Goal: Task Accomplishment & Management: Complete application form

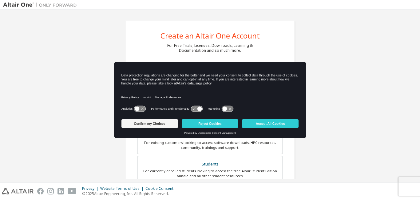
click at [339, 70] on div "Create an Altair One Account For Free Trials, Licenses, Downloads, Learning & D…" at bounding box center [210, 176] width 414 height 326
click at [346, 85] on div "Create an Altair One Account For Free Trials, Licenses, Downloads, Learning & D…" at bounding box center [210, 176] width 414 height 326
drag, startPoint x: 346, startPoint y: 85, endPoint x: 356, endPoint y: 152, distance: 67.5
click at [352, 98] on div "Create an Altair One Account For Free Trials, Licenses, Downloads, Learning & D…" at bounding box center [210, 176] width 414 height 326
click at [323, 168] on div "Create an Altair One Account For Free Trials, Licenses, Downloads, Learning & D…" at bounding box center [210, 176] width 414 height 326
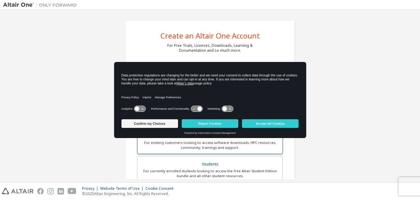
drag, startPoint x: 195, startPoint y: 160, endPoint x: 211, endPoint y: 149, distance: 18.4
click at [201, 150] on div "Altair Customers For existing customers looking to access software downloads, H…" at bounding box center [210, 183] width 146 height 113
drag, startPoint x: 408, startPoint y: 108, endPoint x: 403, endPoint y: 108, distance: 5.2
click at [408, 108] on div "Create an Altair One Account For Free Trials, Licenses, Downloads, Learning & D…" at bounding box center [210, 176] width 414 height 326
drag, startPoint x: 401, startPoint y: 107, endPoint x: 388, endPoint y: 106, distance: 13.3
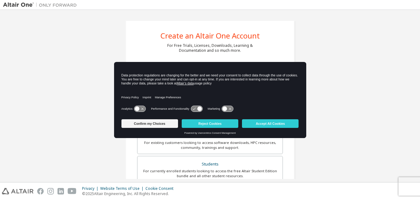
click at [388, 106] on div "Create an Altair One Account For Free Trials, Licenses, Downloads, Learning & D…" at bounding box center [210, 176] width 414 height 326
click at [265, 125] on button "Accept All Cookies" at bounding box center [270, 123] width 57 height 9
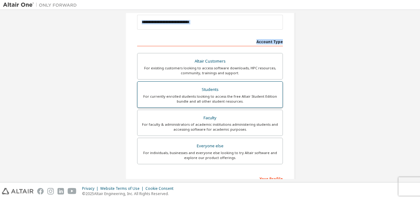
scroll to position [25, 0]
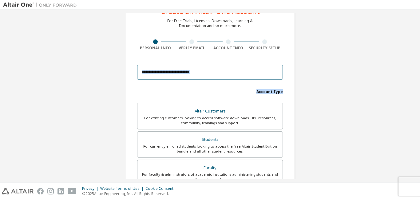
click at [189, 73] on input "email" at bounding box center [210, 72] width 146 height 15
click at [177, 69] on input "email" at bounding box center [210, 72] width 146 height 15
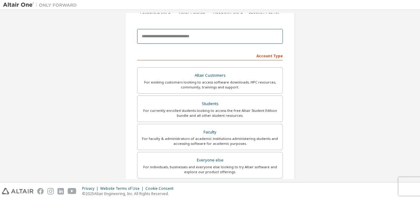
scroll to position [0, 0]
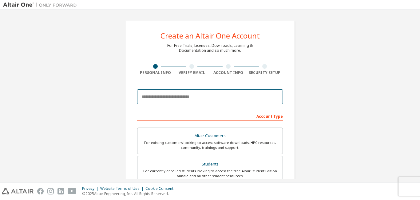
click at [173, 100] on input "email" at bounding box center [210, 96] width 146 height 15
click at [182, 93] on input "email" at bounding box center [210, 96] width 146 height 15
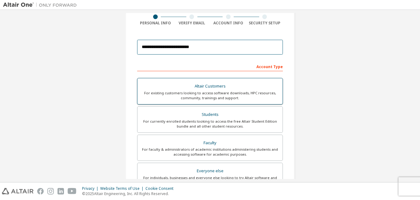
scroll to position [74, 0]
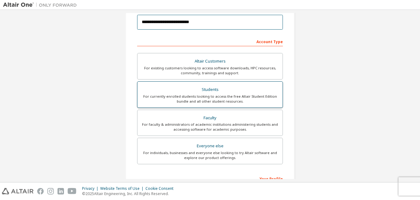
type input "**********"
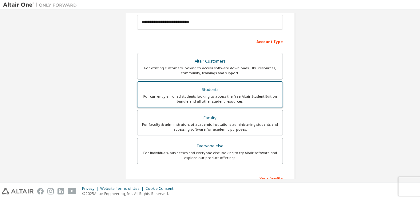
click at [196, 98] on div "For currently enrolled students looking to access the free Altair Student Editi…" at bounding box center [210, 99] width 138 height 10
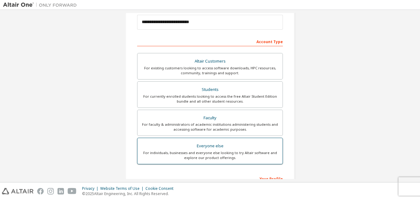
scroll to position [160, 0]
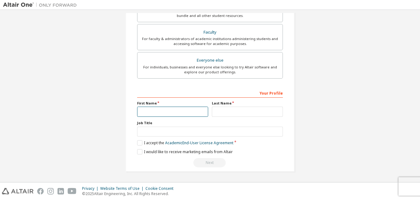
click at [180, 111] on input "text" at bounding box center [172, 111] width 71 height 10
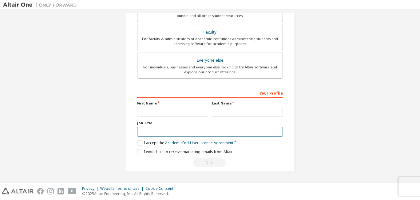
click at [181, 131] on input "text" at bounding box center [210, 131] width 146 height 10
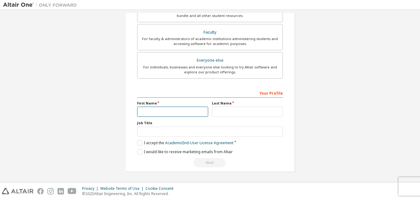
click at [186, 113] on input "text" at bounding box center [172, 111] width 71 height 10
type input "*******"
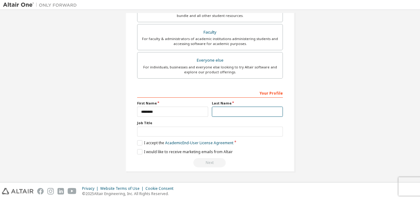
click at [216, 111] on input "text" at bounding box center [247, 111] width 71 height 10
type input "*****"
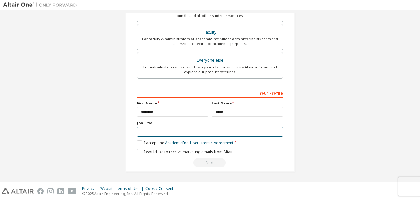
click at [206, 132] on input "text" at bounding box center [210, 131] width 146 height 10
click at [206, 144] on link "Academic End-User License Agreement" at bounding box center [199, 142] width 68 height 5
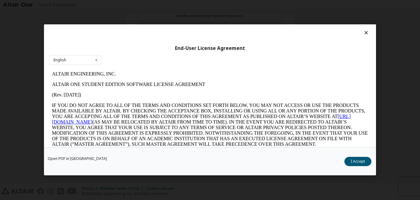
scroll to position [0, 0]
click at [354, 160] on button "I Accept" at bounding box center [357, 161] width 27 height 9
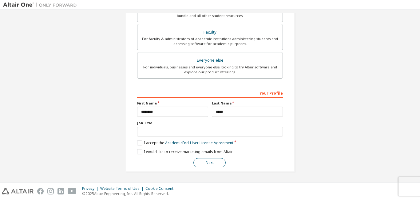
click at [205, 161] on button "Next" at bounding box center [209, 162] width 32 height 9
